Goal: Information Seeking & Learning: Learn about a topic

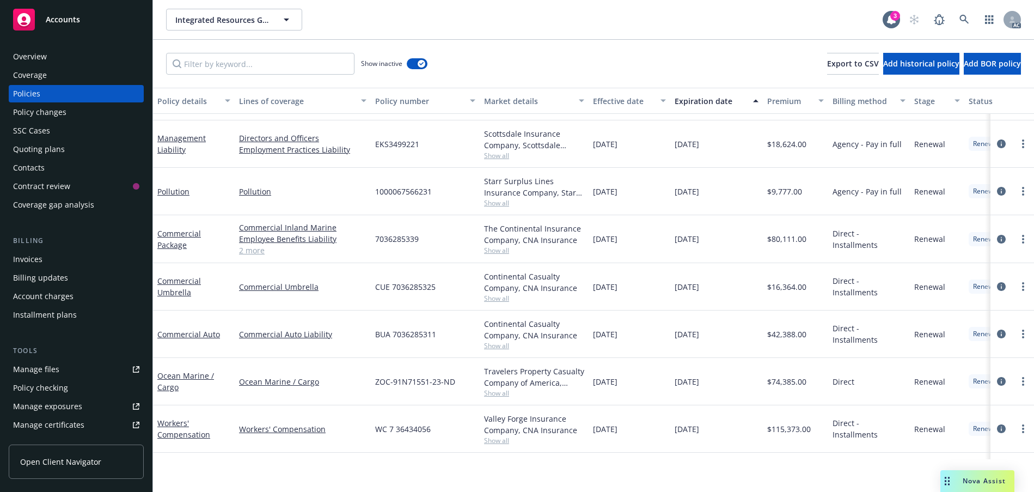
scroll to position [2469, 0]
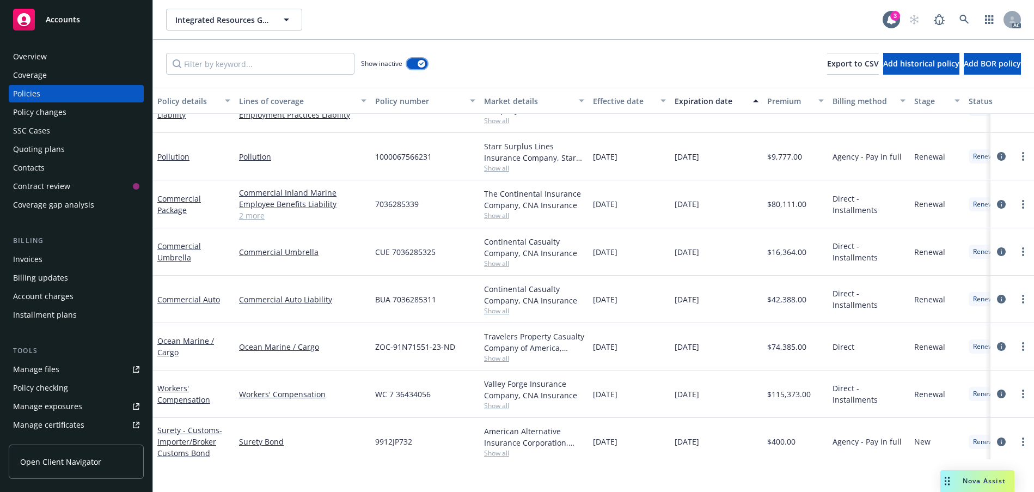
click at [427, 69] on button "button" at bounding box center [417, 63] width 21 height 11
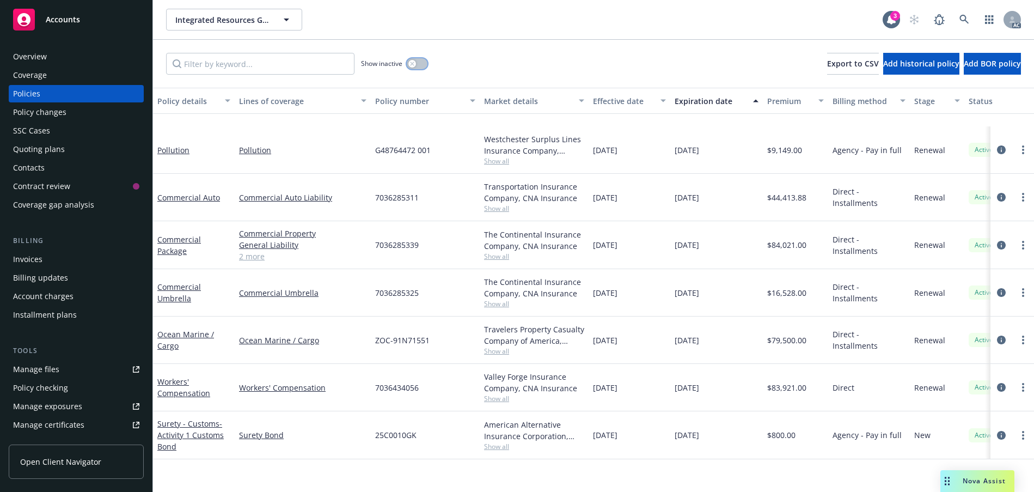
scroll to position [112, 0]
click at [414, 65] on icon "button" at bounding box center [412, 64] width 4 height 4
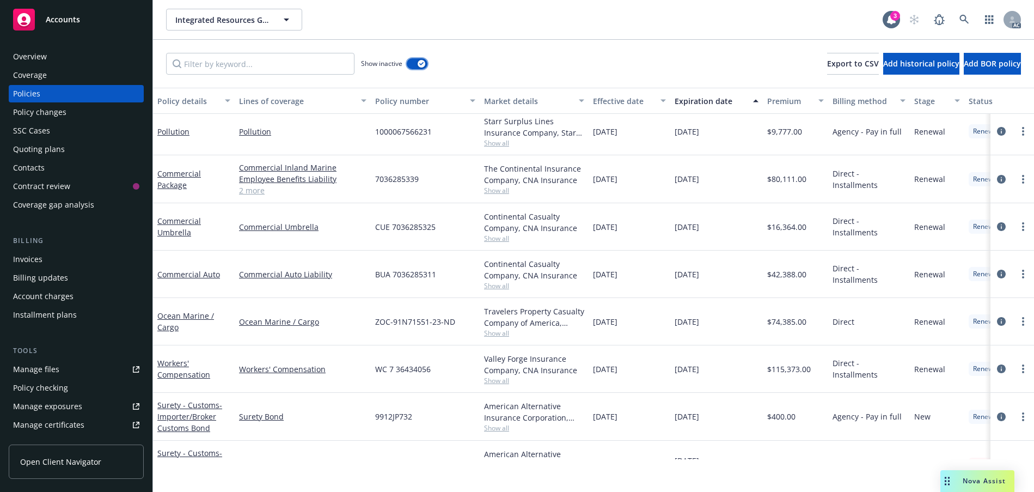
scroll to position [2453, 0]
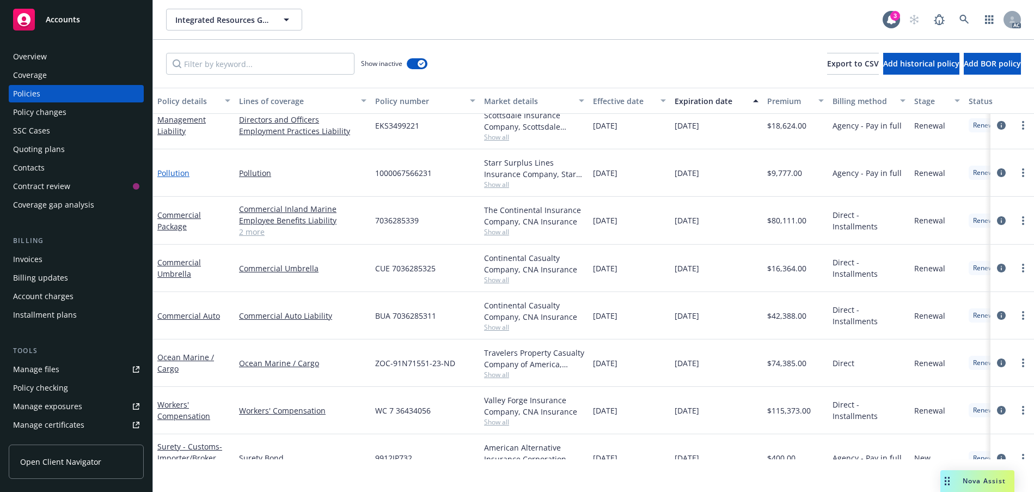
click at [175, 178] on link "Pollution" at bounding box center [173, 173] width 32 height 10
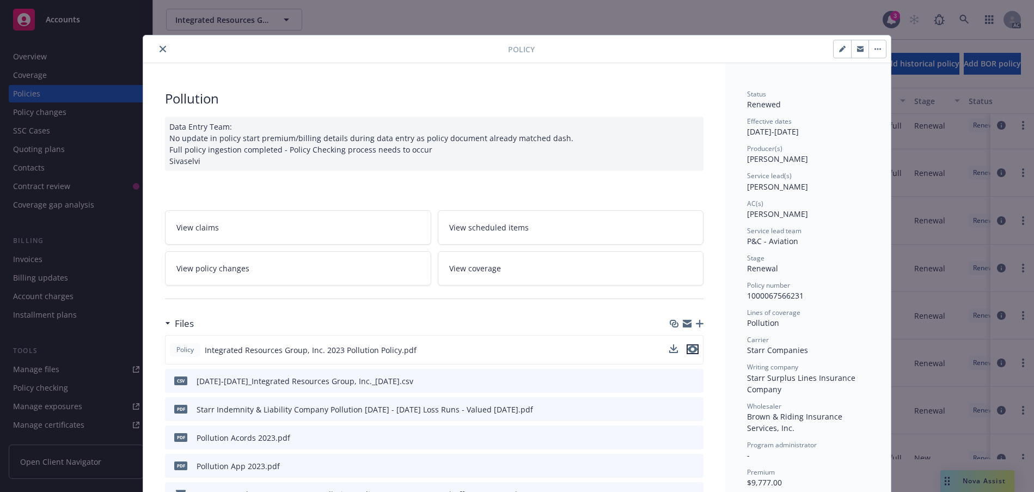
click at [690, 353] on icon "preview file" at bounding box center [693, 349] width 10 height 8
click at [169, 56] on button "close" at bounding box center [162, 48] width 13 height 13
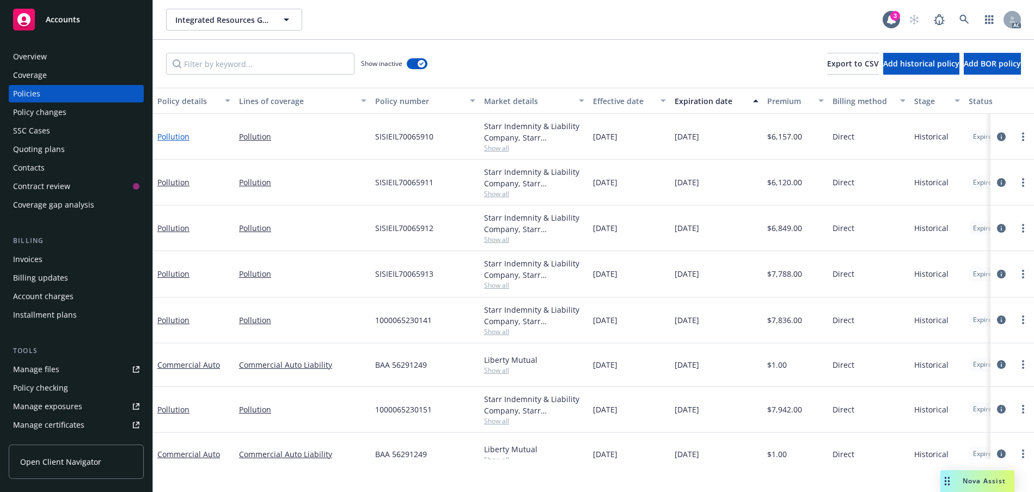
click at [184, 142] on link "Pollution" at bounding box center [173, 136] width 32 height 10
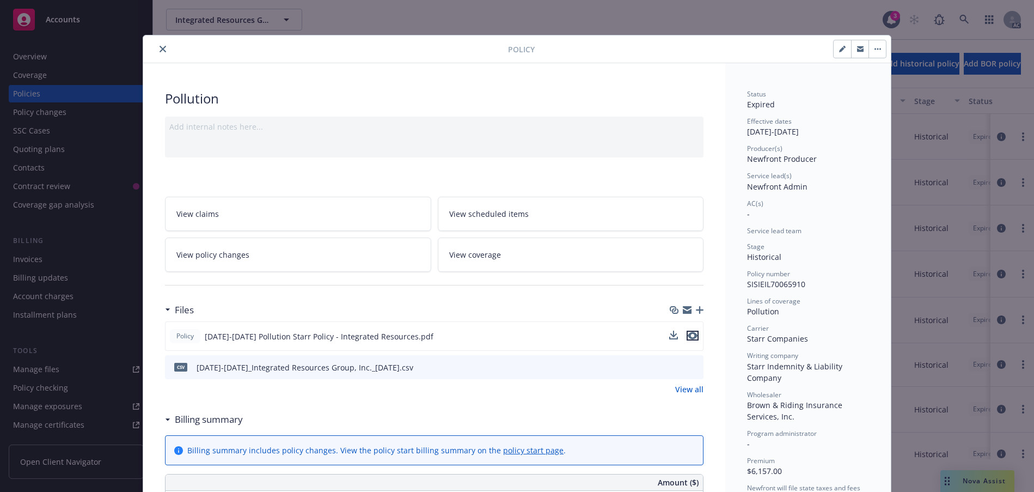
click at [689, 339] on icon "preview file" at bounding box center [693, 336] width 10 height 8
click at [166, 52] on icon "close" at bounding box center [162, 49] width 7 height 7
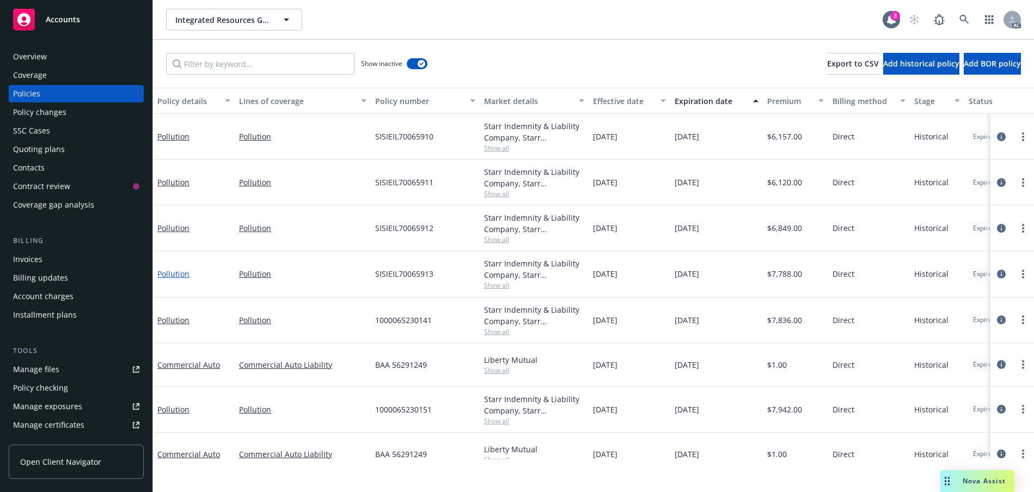
click at [183, 279] on link "Pollution" at bounding box center [173, 273] width 32 height 10
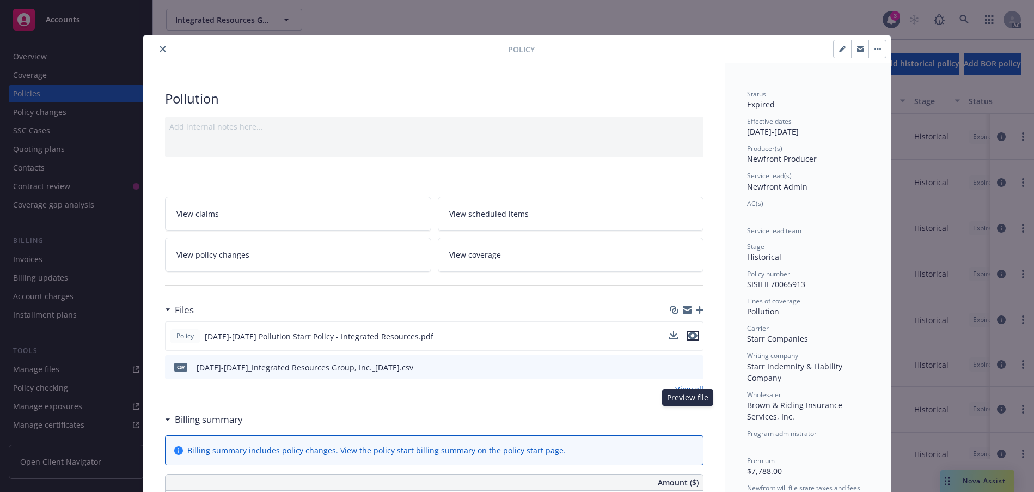
click at [688, 339] on icon "preview file" at bounding box center [693, 336] width 10 height 8
click at [169, 56] on button "close" at bounding box center [162, 48] width 13 height 13
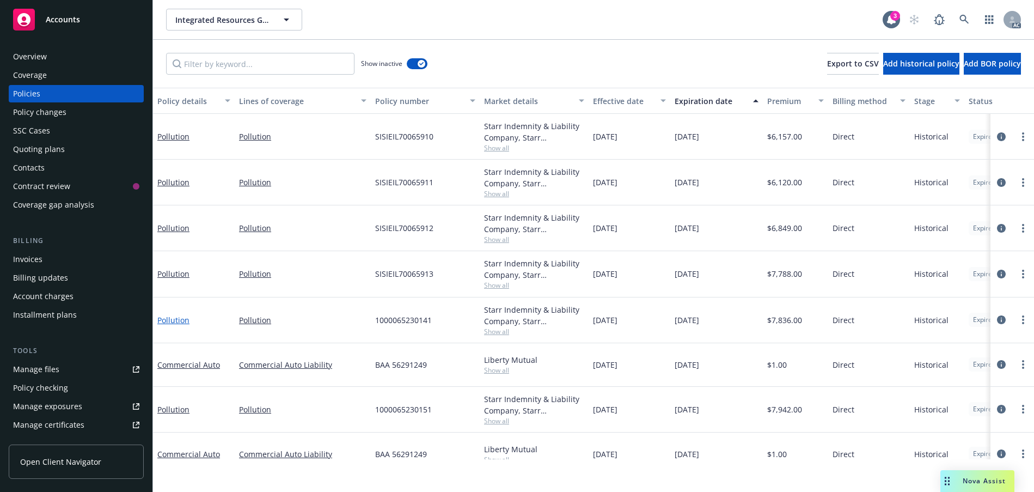
click at [180, 325] on link "Pollution" at bounding box center [173, 320] width 32 height 10
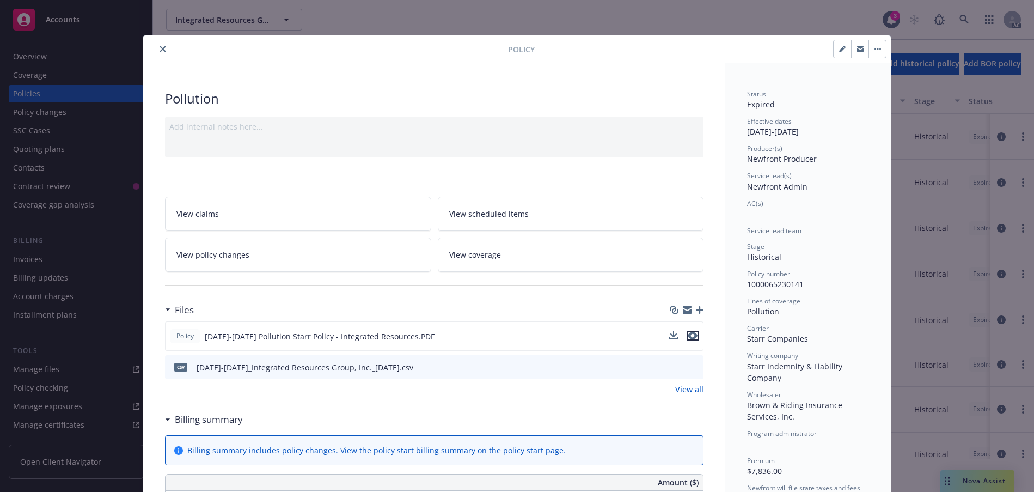
click at [691, 339] on icon "preview file" at bounding box center [693, 336] width 10 height 8
click at [166, 52] on icon "close" at bounding box center [162, 49] width 7 height 7
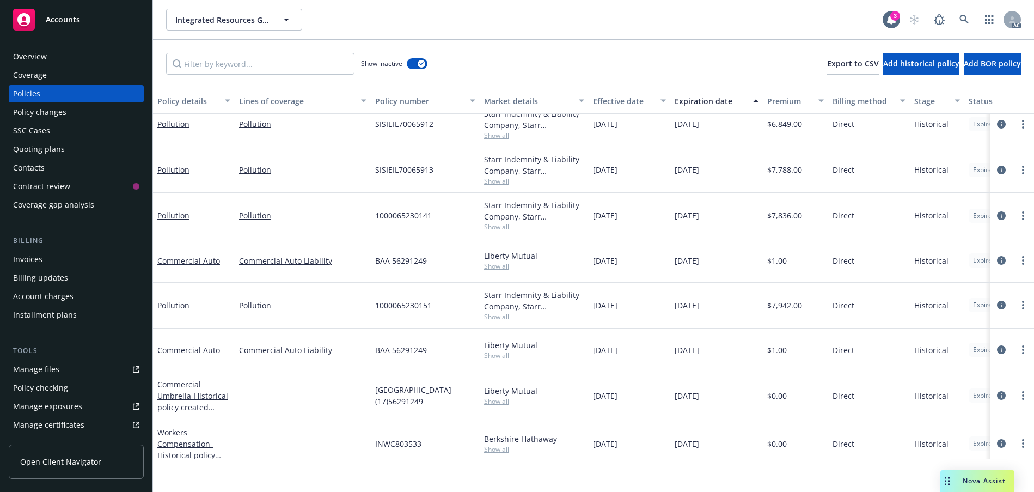
scroll to position [109, 0]
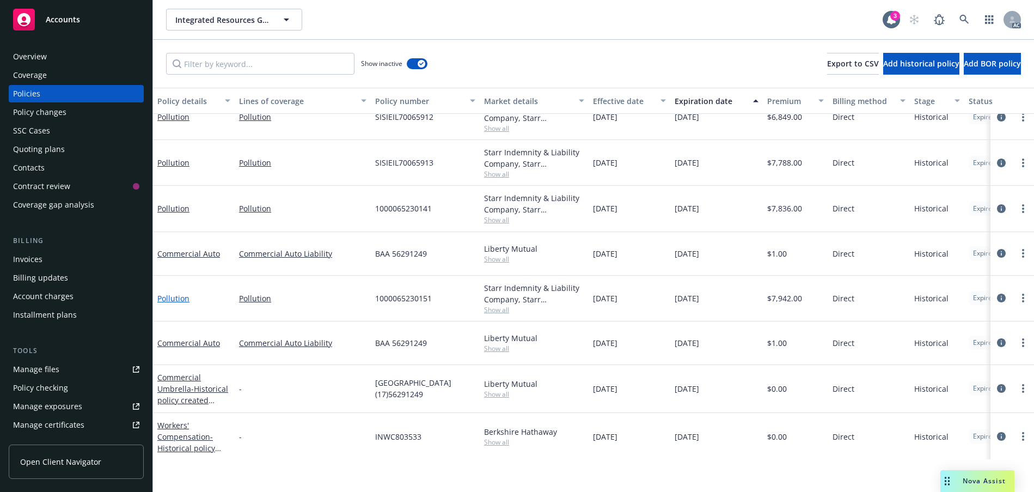
click at [176, 303] on link "Pollution" at bounding box center [173, 298] width 32 height 10
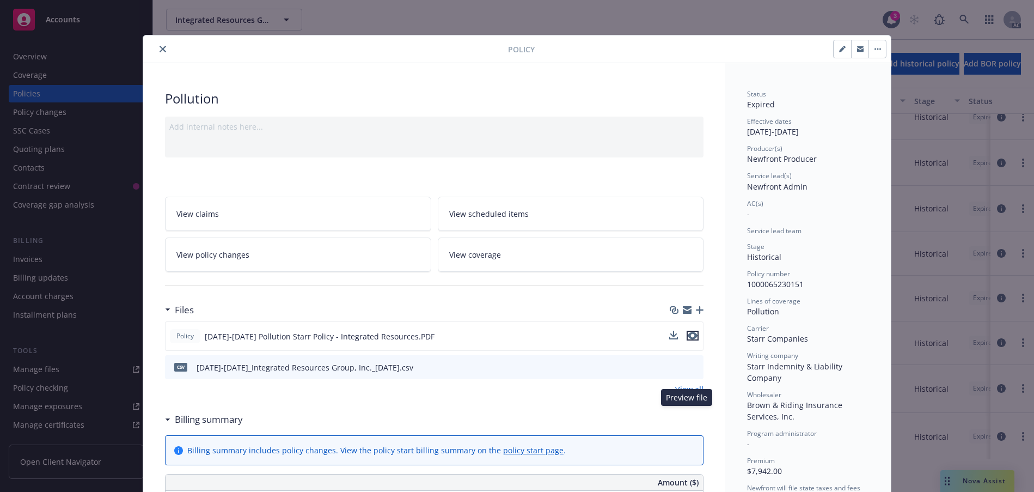
click at [690, 339] on icon "preview file" at bounding box center [693, 336] width 10 height 8
click at [166, 52] on icon "close" at bounding box center [162, 49] width 7 height 7
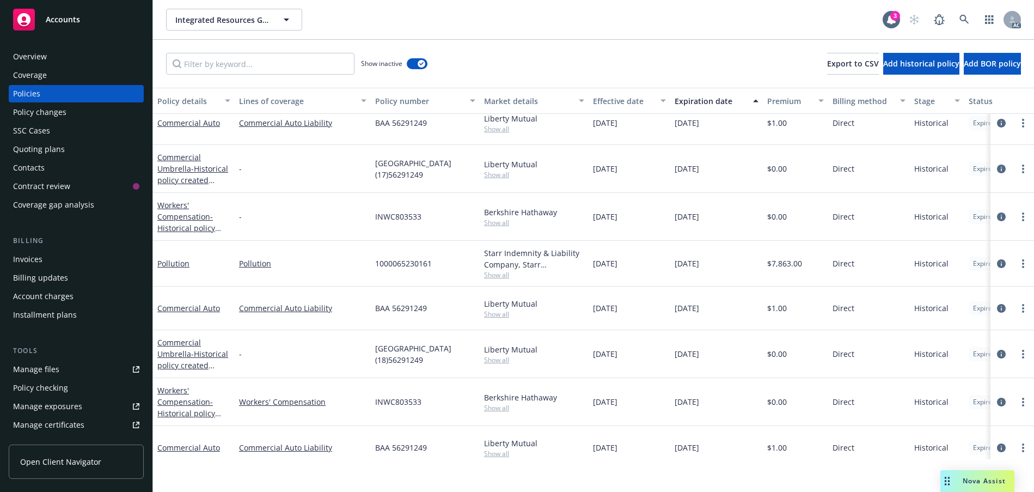
scroll to position [327, 0]
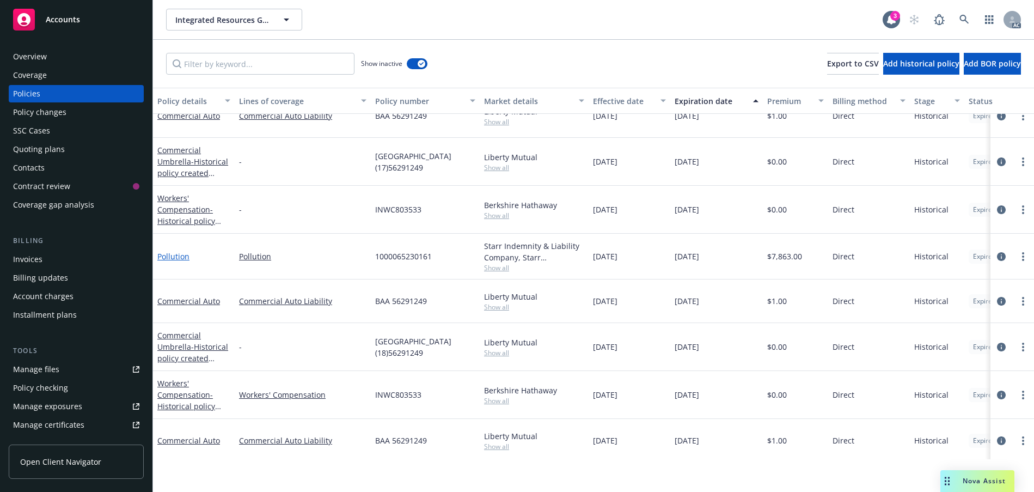
click at [176, 261] on link "Pollution" at bounding box center [173, 256] width 32 height 10
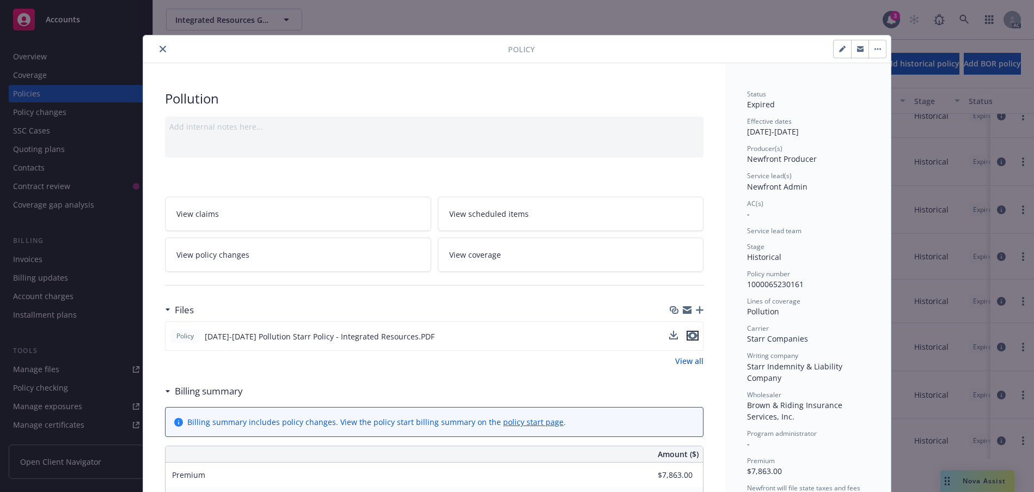
click at [689, 339] on icon "preview file" at bounding box center [693, 336] width 10 height 8
click at [169, 56] on button "close" at bounding box center [162, 48] width 13 height 13
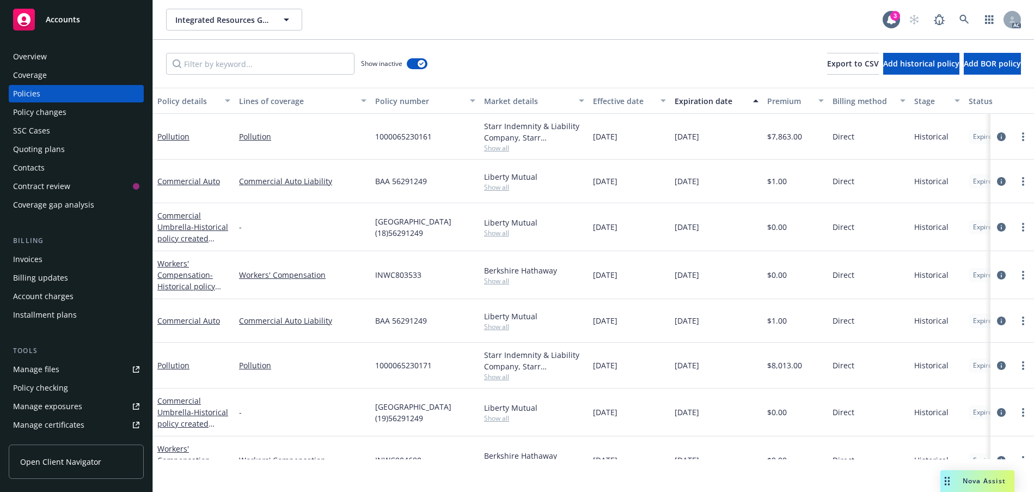
scroll to position [490, 0]
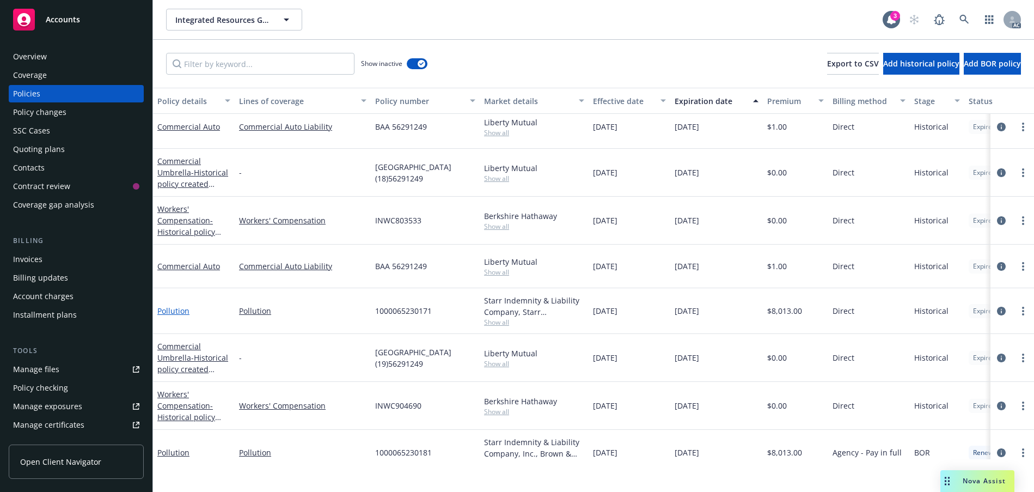
click at [181, 316] on link "Pollution" at bounding box center [173, 310] width 32 height 10
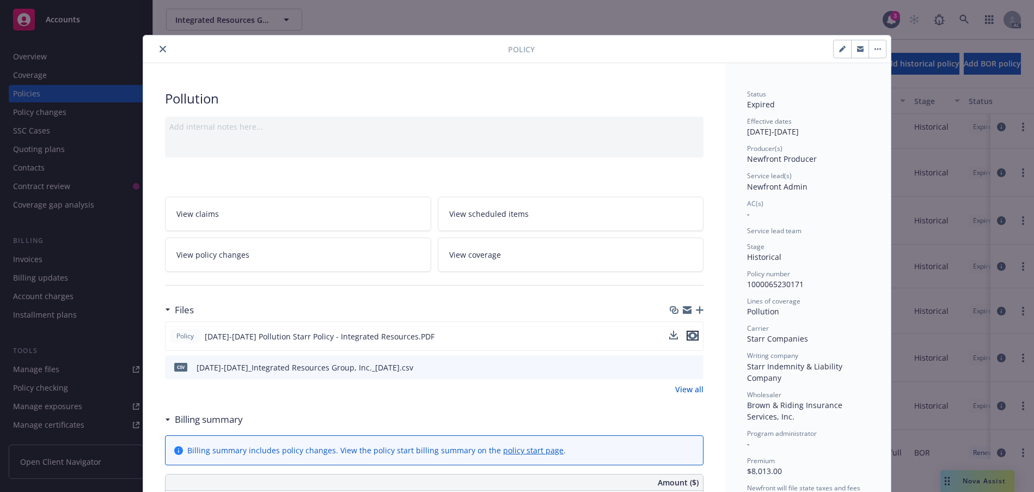
click at [690, 339] on icon "preview file" at bounding box center [693, 336] width 10 height 8
click at [166, 52] on icon "close" at bounding box center [162, 49] width 7 height 7
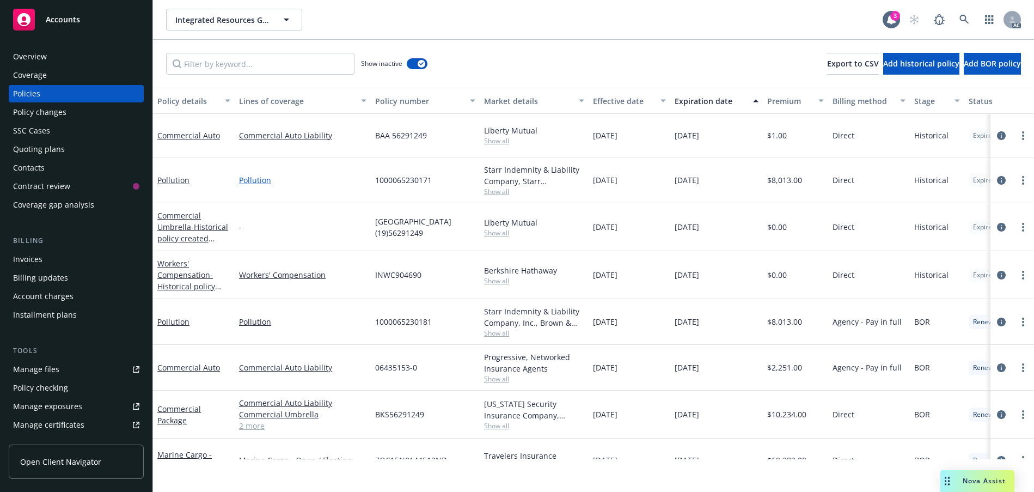
scroll to position [653, 0]
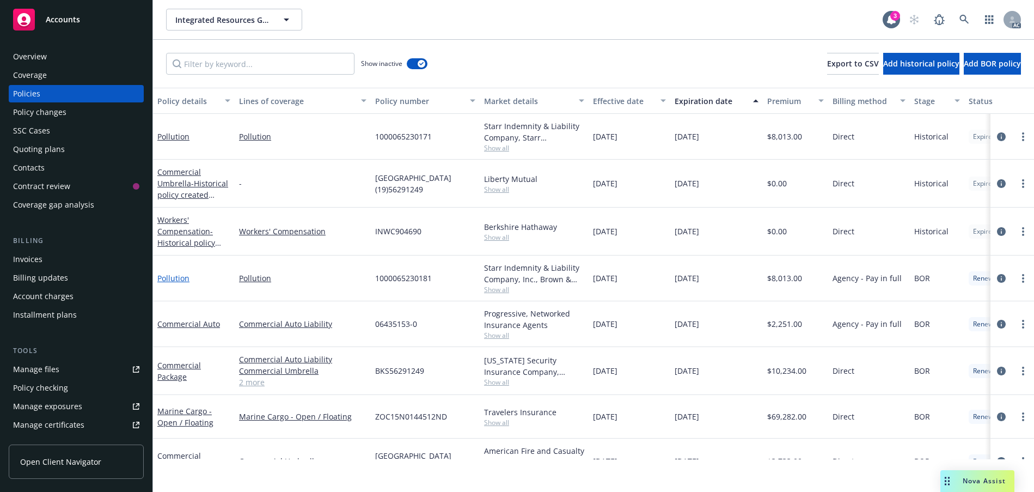
click at [176, 283] on link "Pollution" at bounding box center [173, 278] width 32 height 10
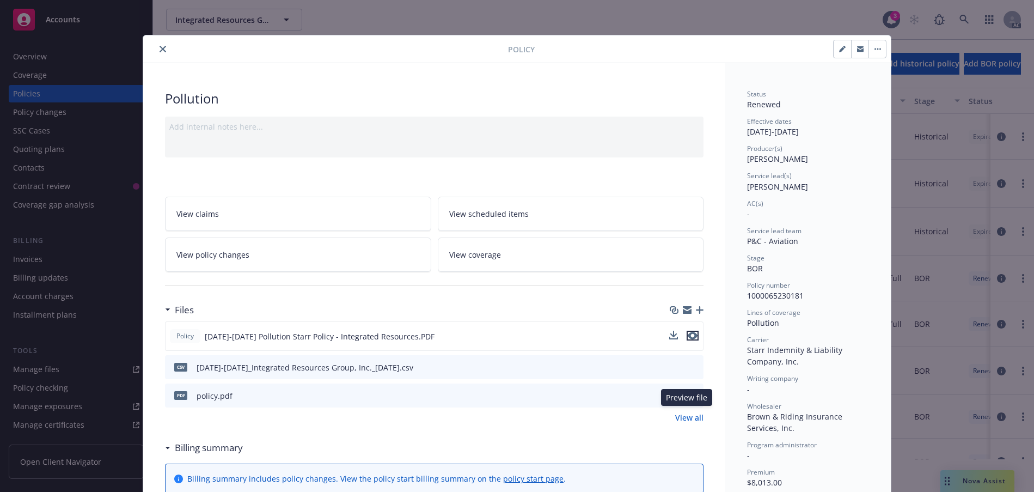
click at [688, 339] on icon "preview file" at bounding box center [693, 336] width 10 height 8
click at [166, 52] on icon "close" at bounding box center [162, 49] width 7 height 7
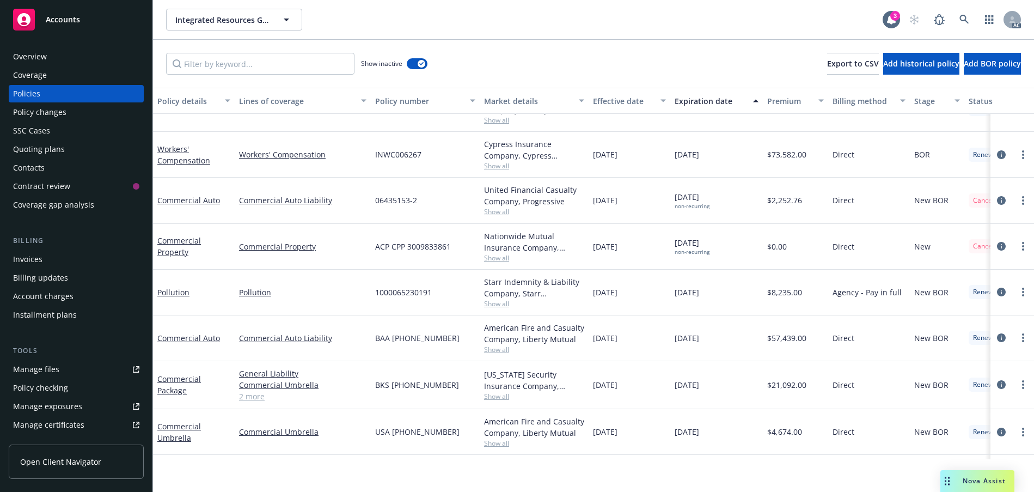
scroll to position [1034, 0]
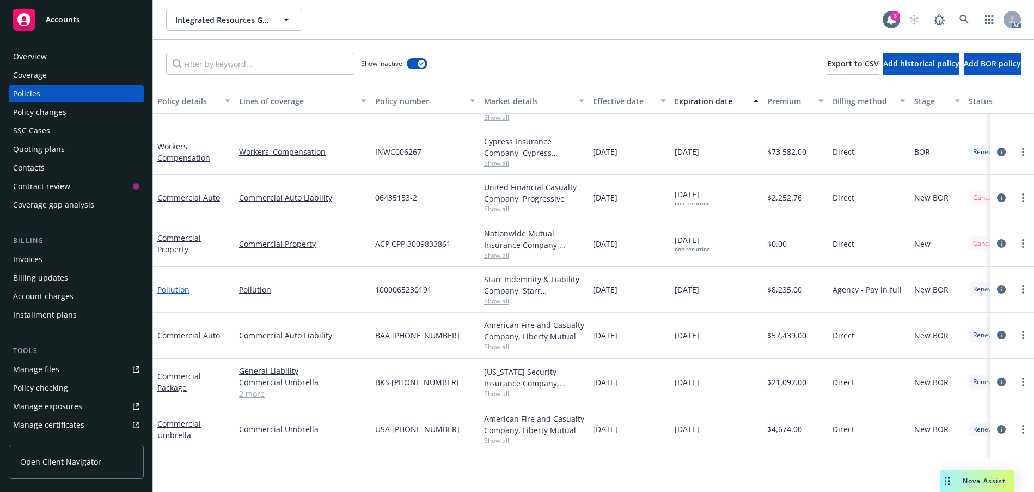
click at [173, 294] on link "Pollution" at bounding box center [173, 289] width 32 height 10
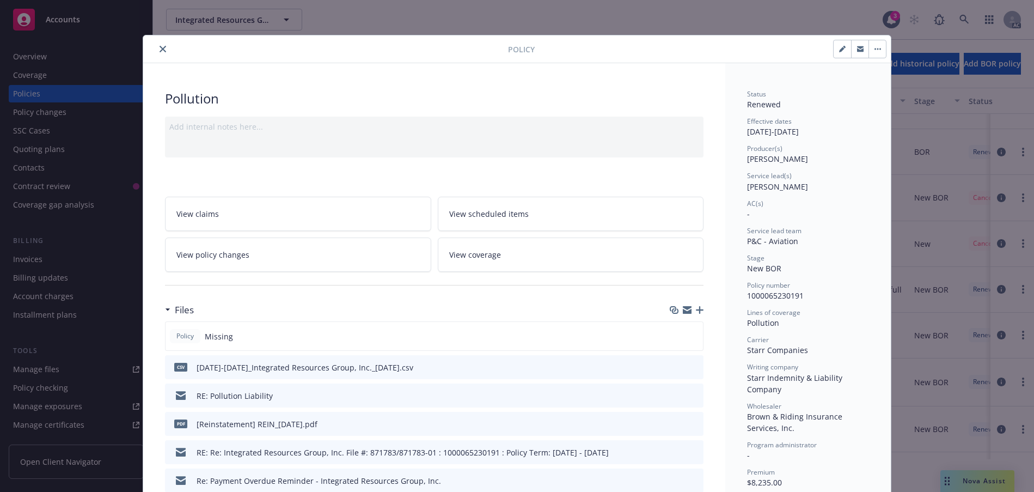
click at [166, 52] on icon "close" at bounding box center [162, 49] width 7 height 7
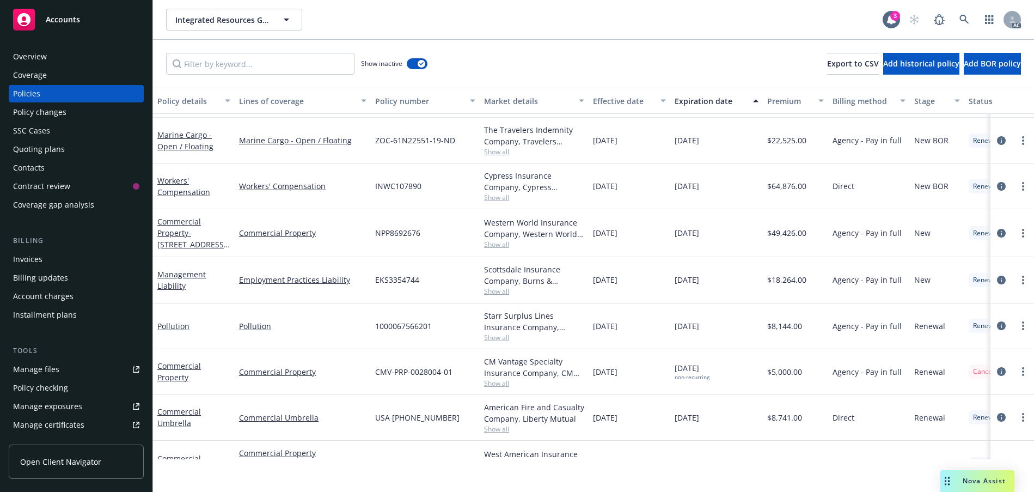
scroll to position [1361, 0]
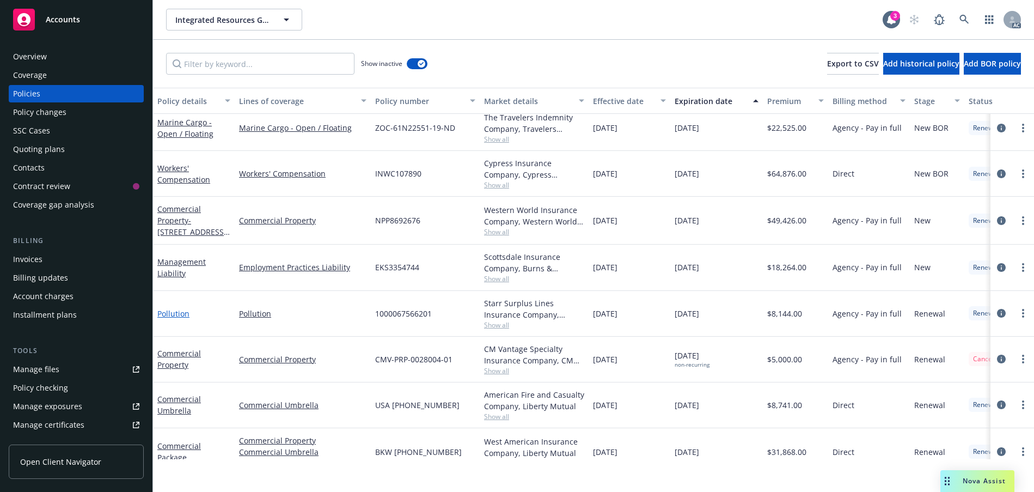
click at [181, 318] on link "Pollution" at bounding box center [173, 313] width 32 height 10
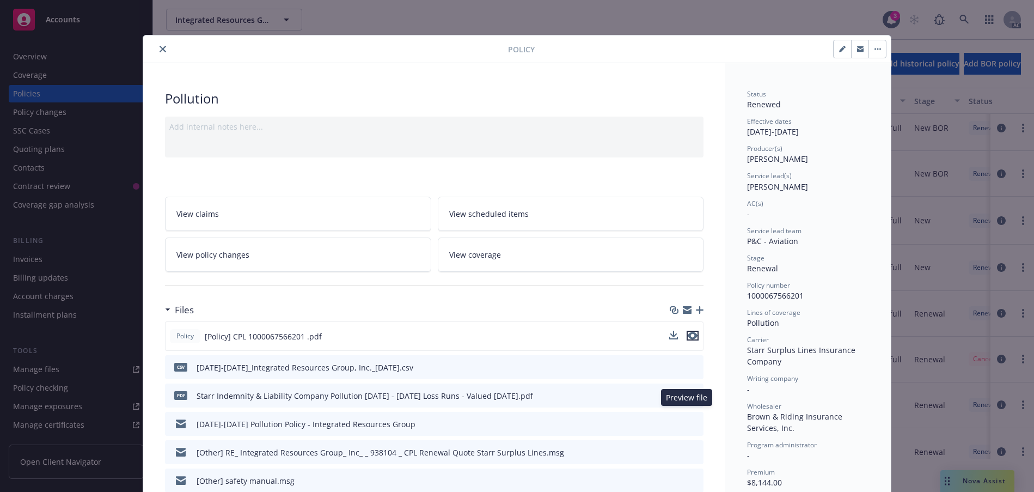
click at [690, 339] on icon "preview file" at bounding box center [693, 336] width 10 height 8
click at [166, 52] on icon "close" at bounding box center [162, 49] width 7 height 7
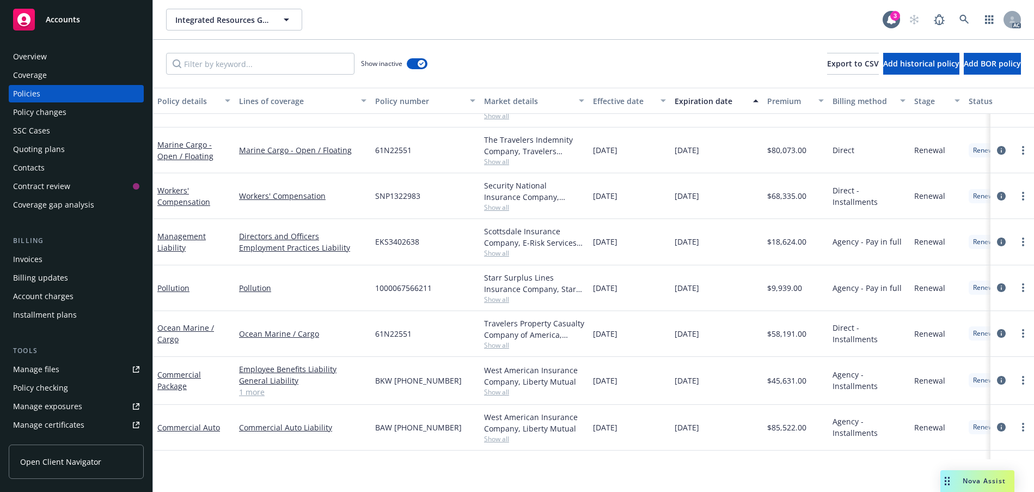
scroll to position [1742, 0]
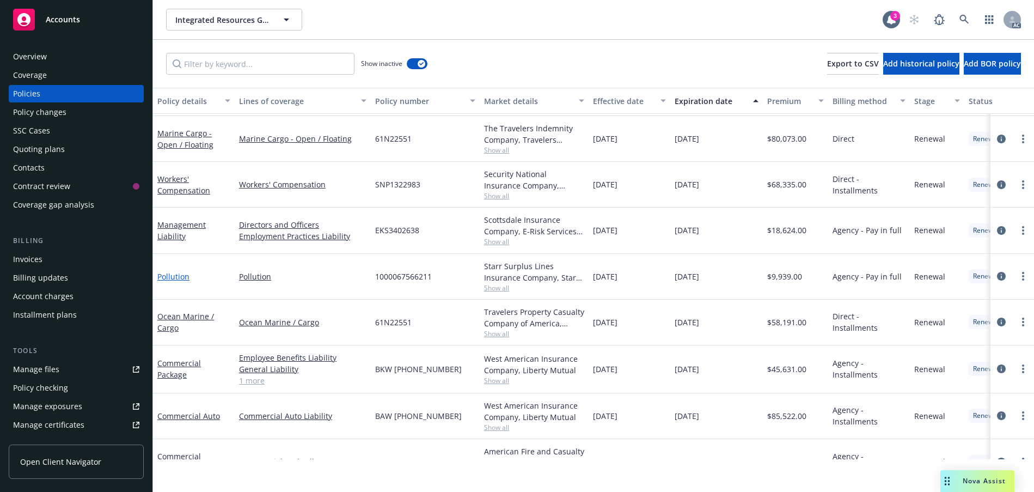
click at [173, 281] on link "Pollution" at bounding box center [173, 276] width 32 height 10
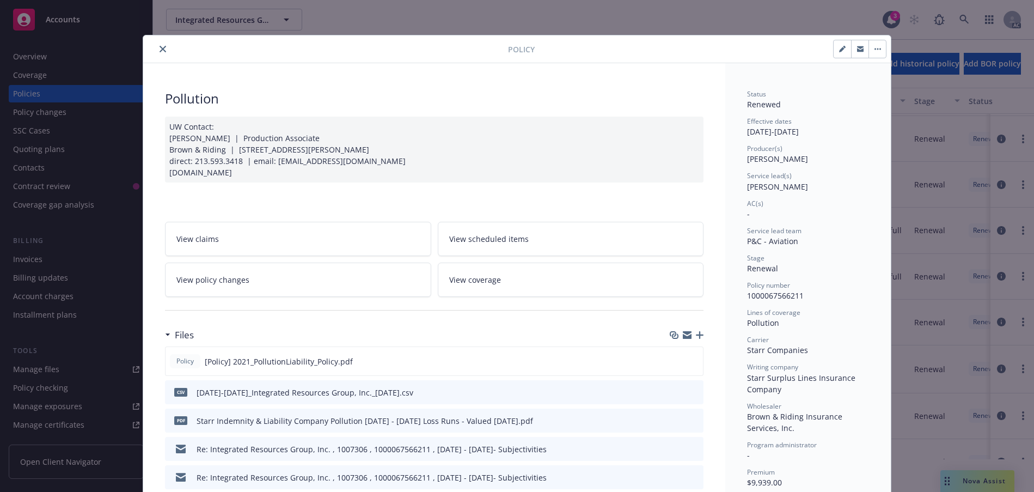
scroll to position [54, 0]
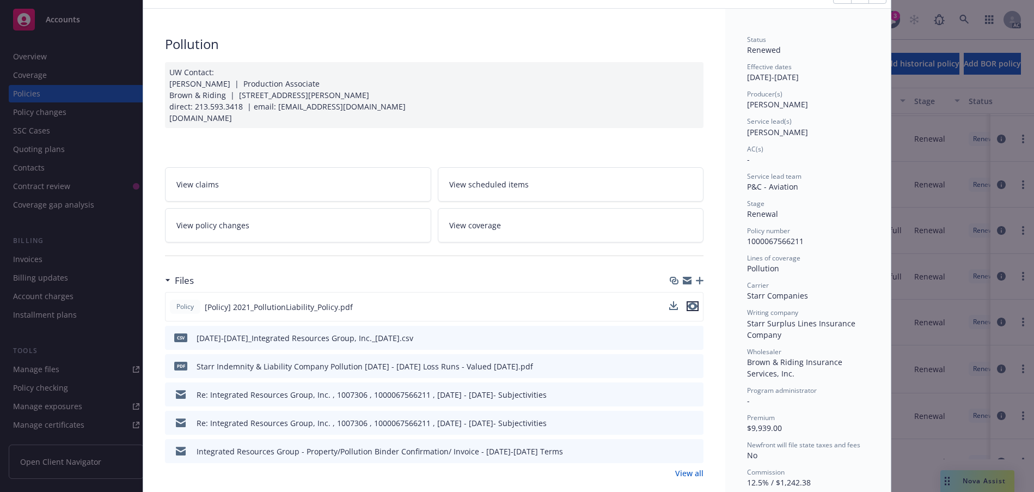
click at [688, 310] on icon "preview file" at bounding box center [693, 306] width 10 height 8
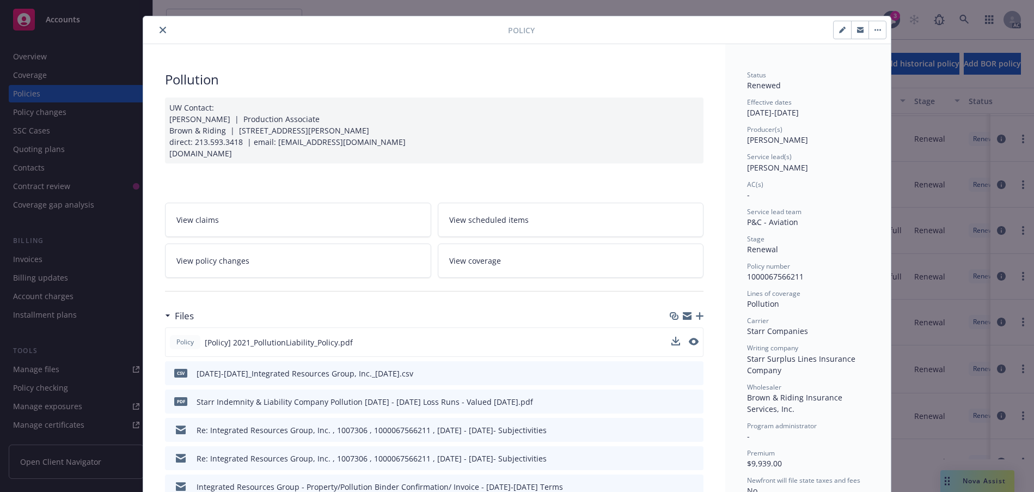
scroll to position [0, 0]
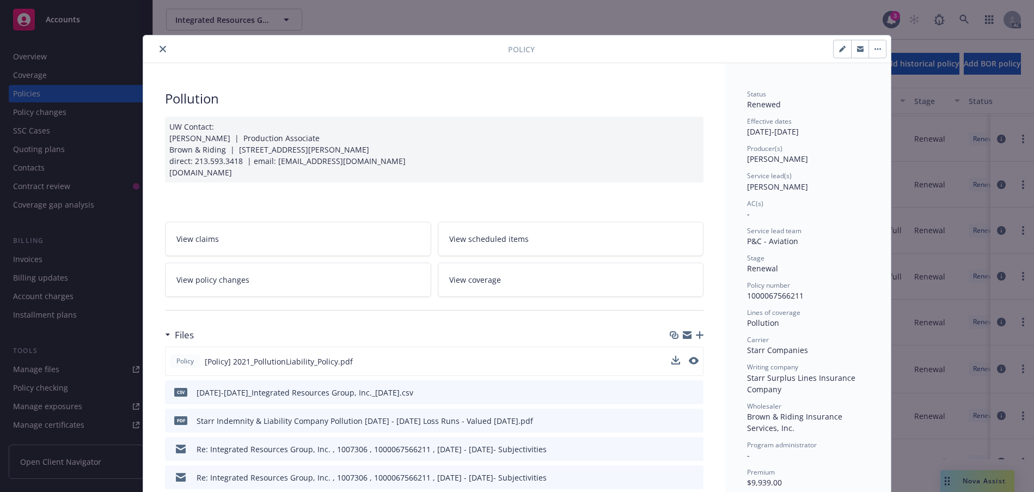
click at [166, 52] on icon "close" at bounding box center [162, 49] width 7 height 7
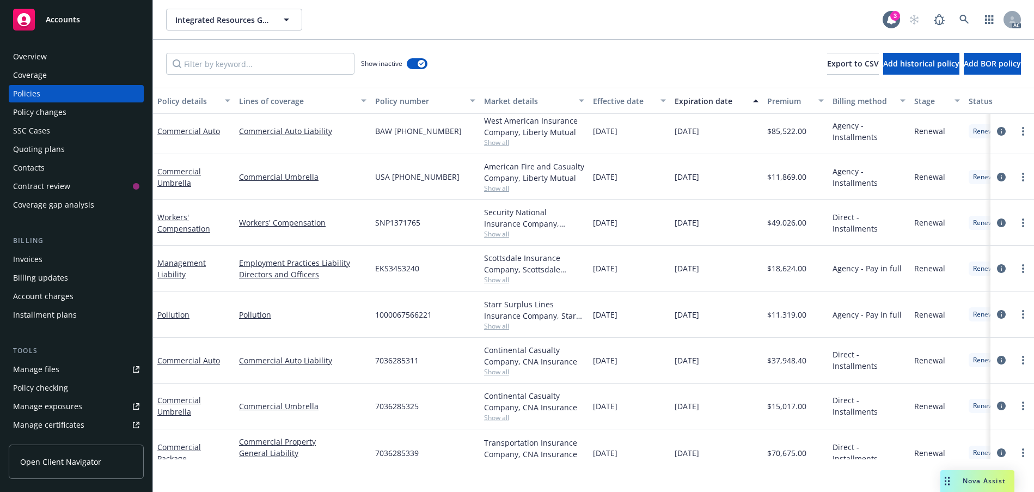
scroll to position [2014, 0]
click at [174, 318] on link "Pollution" at bounding box center [173, 313] width 32 height 10
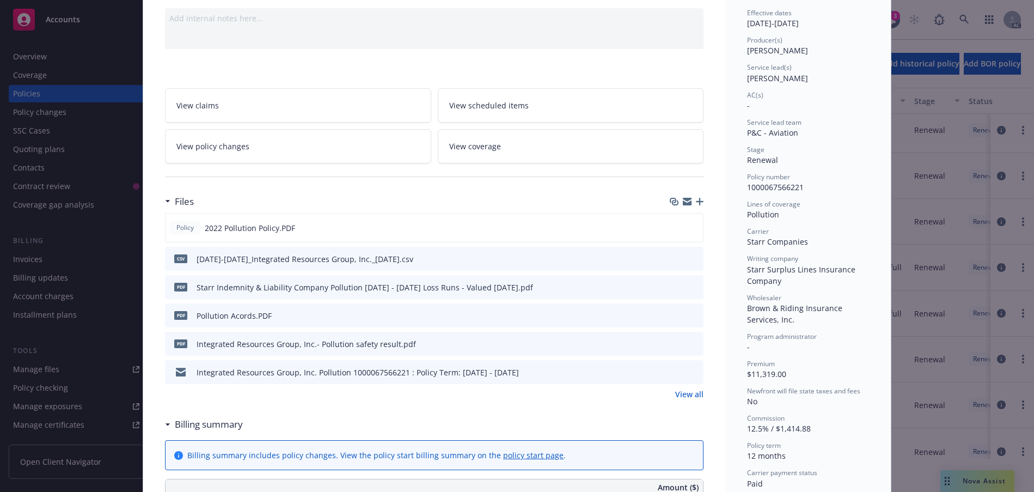
scroll to position [109, 0]
click at [688, 230] on icon "preview file" at bounding box center [693, 227] width 10 height 8
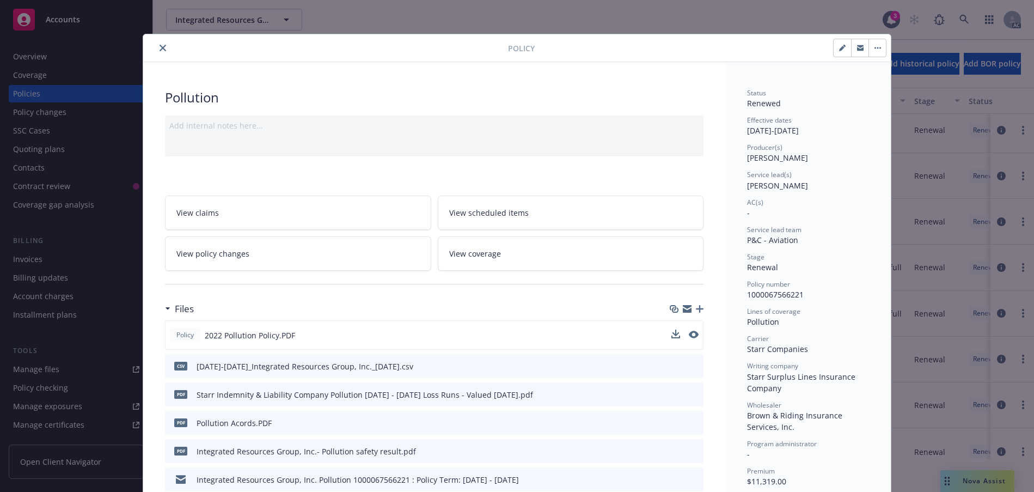
scroll to position [0, 0]
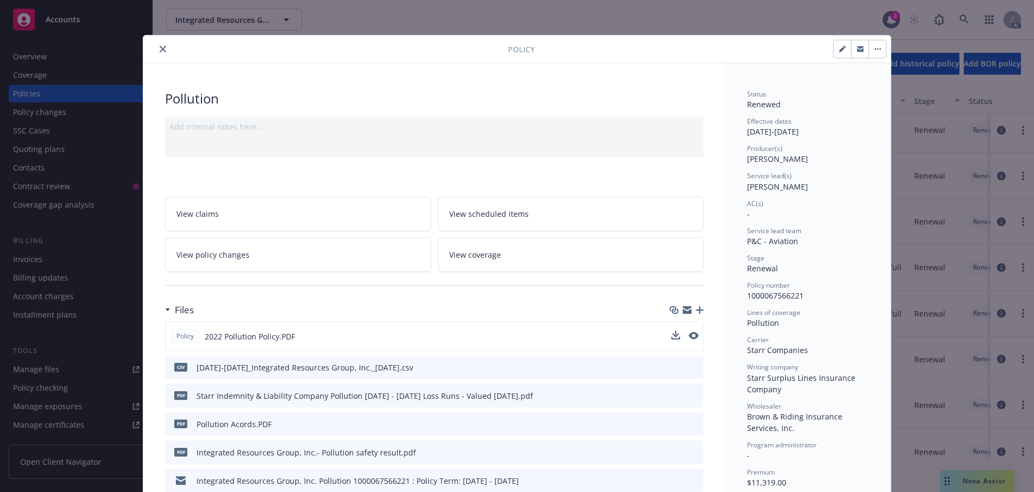
click at [166, 52] on icon "close" at bounding box center [162, 49] width 7 height 7
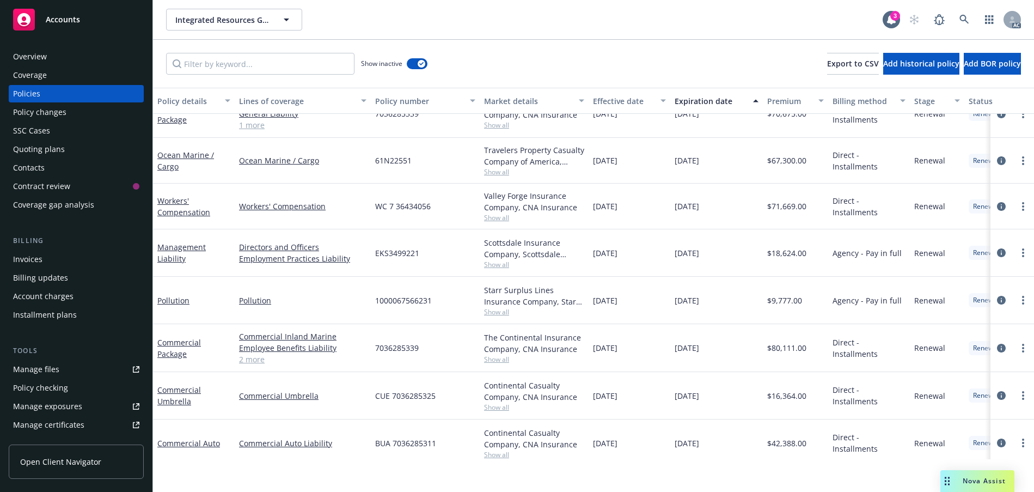
scroll to position [2341, 0]
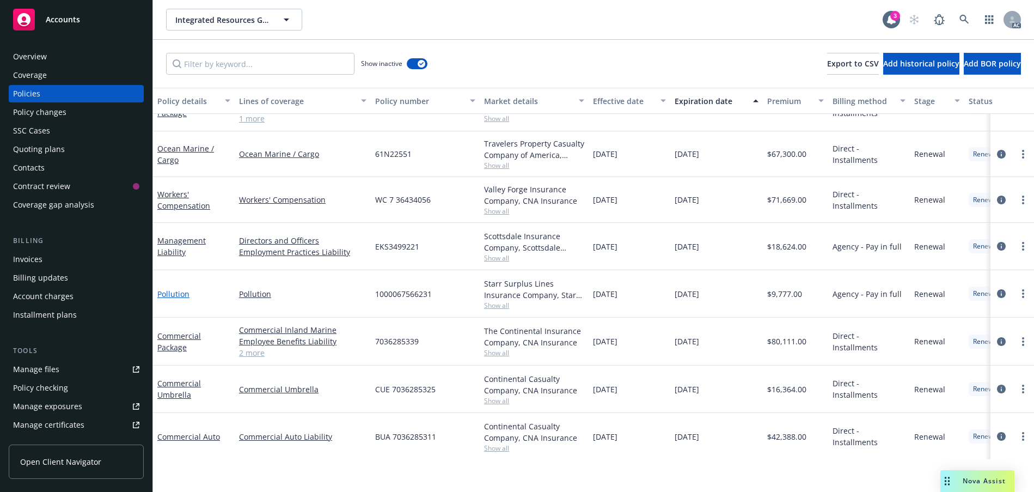
click at [171, 299] on link "Pollution" at bounding box center [173, 294] width 32 height 10
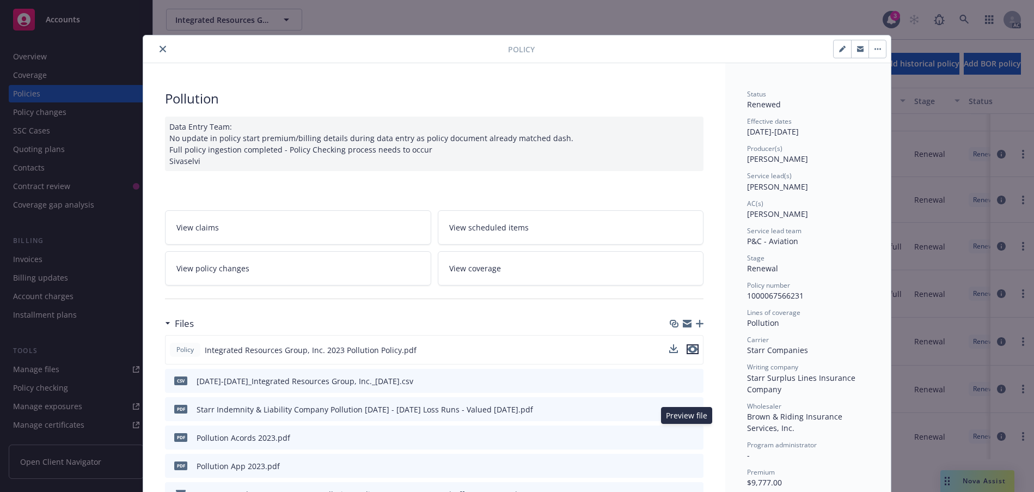
click at [689, 353] on icon "preview file" at bounding box center [693, 349] width 10 height 8
click at [166, 52] on icon "close" at bounding box center [162, 49] width 7 height 7
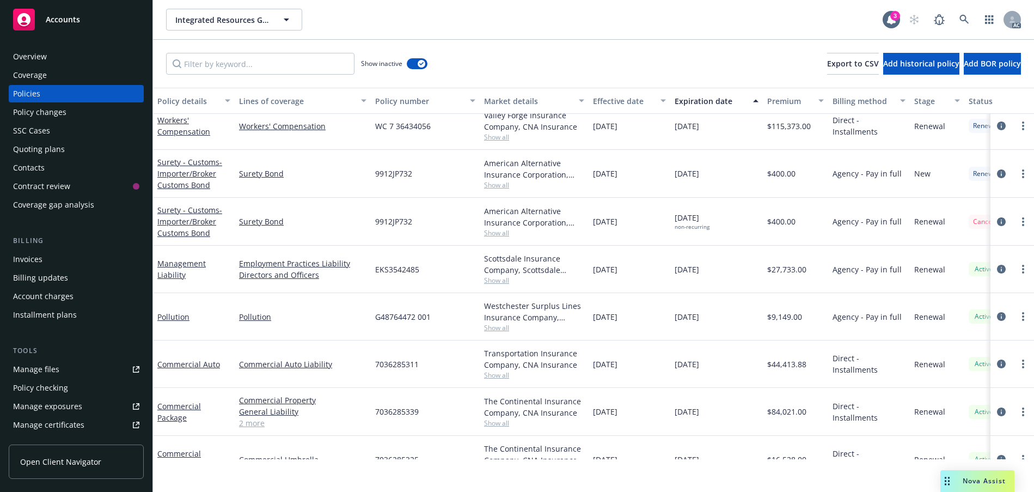
scroll to position [2722, 0]
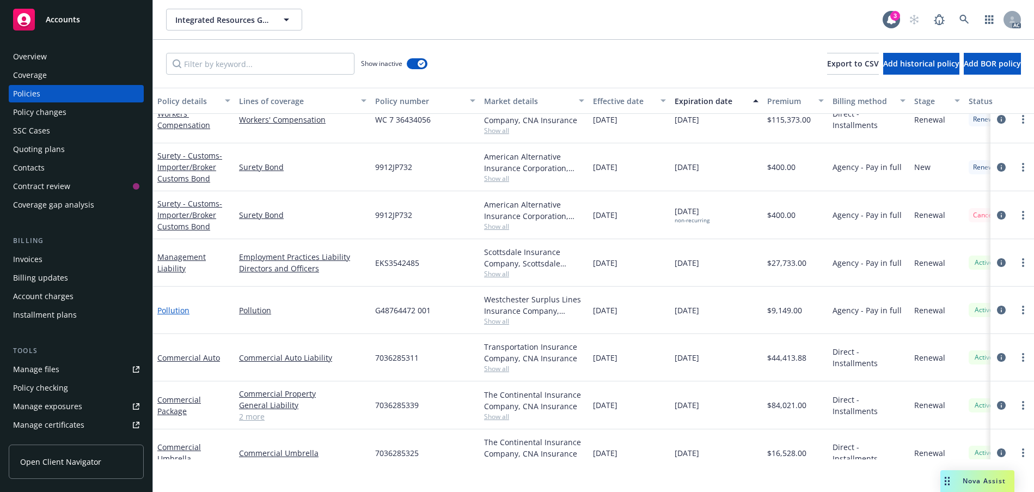
click at [177, 315] on link "Pollution" at bounding box center [173, 310] width 32 height 10
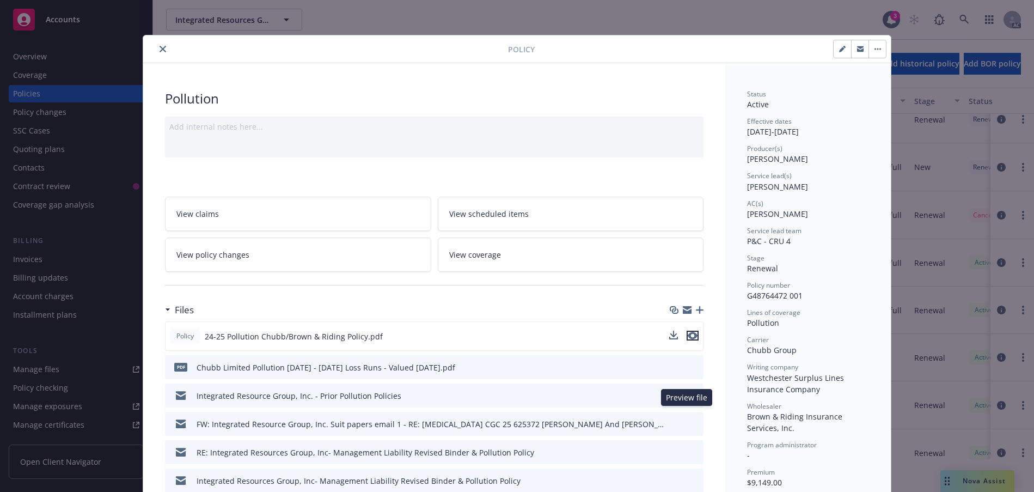
click at [688, 339] on icon "preview file" at bounding box center [693, 336] width 10 height 8
click at [169, 56] on button "close" at bounding box center [162, 48] width 13 height 13
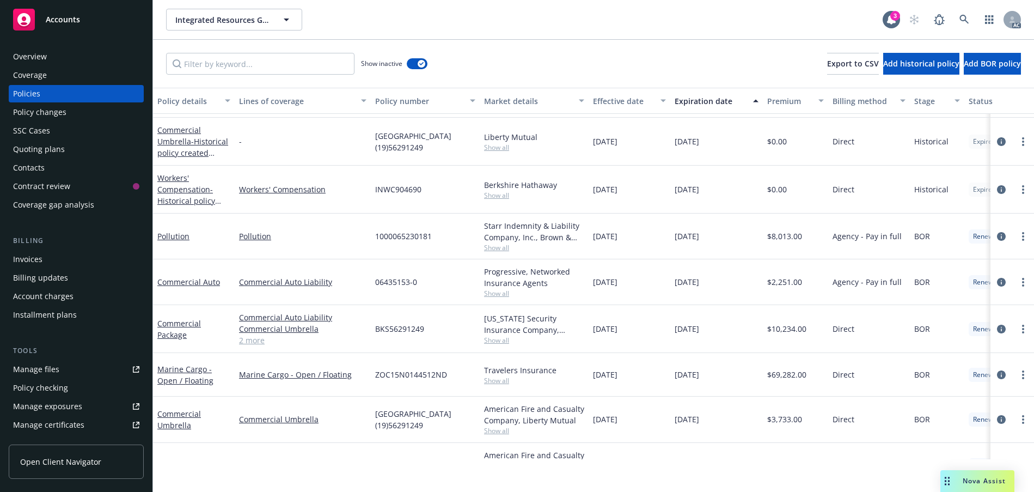
scroll to position [708, 0]
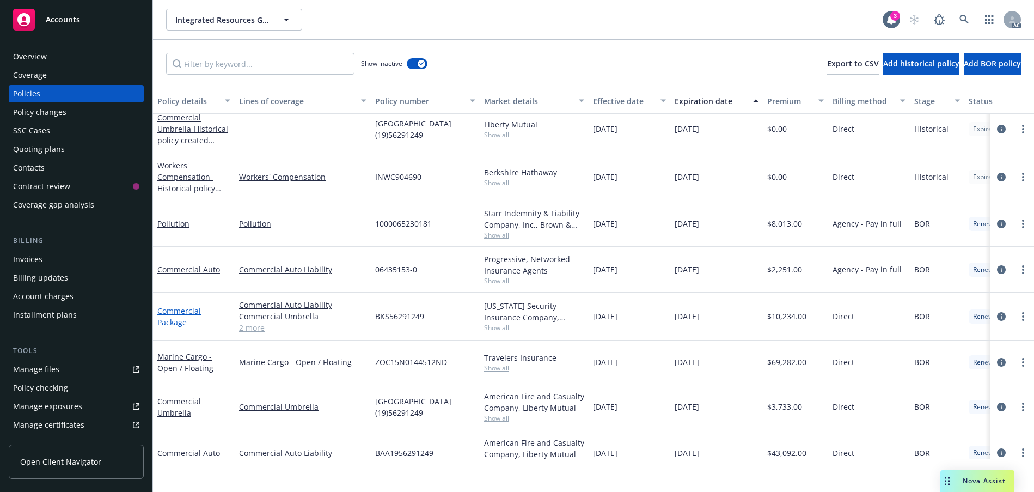
click at [179, 327] on link "Commercial Package" at bounding box center [179, 316] width 44 height 22
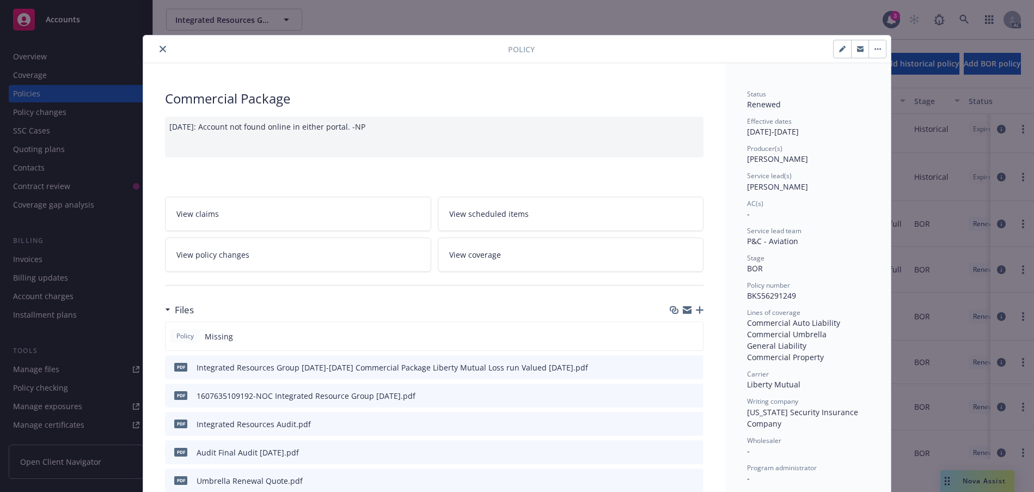
click at [166, 52] on icon "close" at bounding box center [162, 49] width 7 height 7
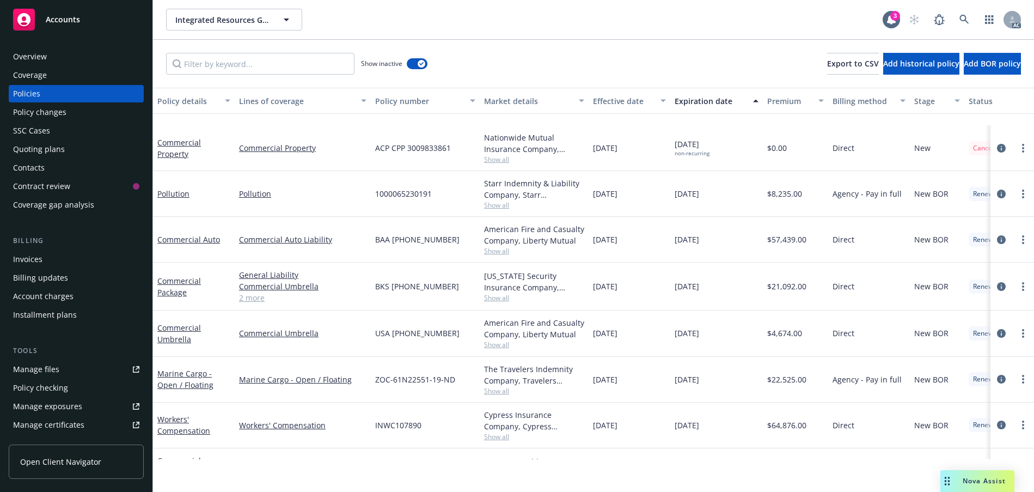
scroll to position [1198, 0]
